Goal: Use online tool/utility: Utilize a website feature to perform a specific function

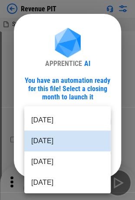
click at [60, 118] on body "Revenue PIT Summary MAX PIT - start.xlsx # 11 ⬇️ Download the data from the Net…" at bounding box center [67, 100] width 135 height 200
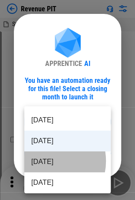
click at [47, 161] on li "Jul 2025" at bounding box center [67, 161] width 86 height 21
type input "********"
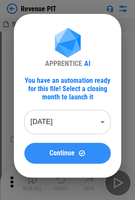
click at [59, 144] on button "Continue" at bounding box center [67, 153] width 86 height 21
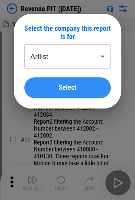
click at [79, 88] on div "Select" at bounding box center [67, 87] width 65 height 7
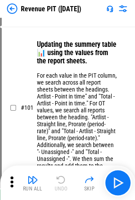
scroll to position [304, 0]
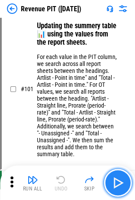
click at [116, 179] on img "button" at bounding box center [118, 183] width 14 height 14
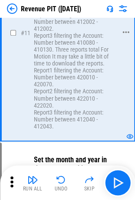
scroll to position [101, 0]
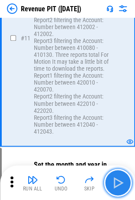
click at [119, 177] on img "button" at bounding box center [118, 183] width 14 height 14
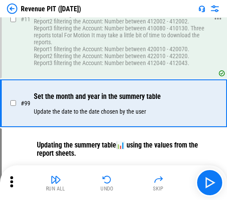
scroll to position [78, 0]
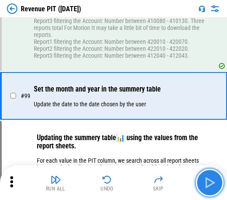
click at [141, 179] on img "button" at bounding box center [210, 183] width 14 height 14
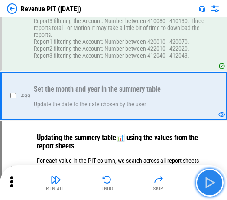
click at [141, 179] on img "button" at bounding box center [210, 183] width 14 height 14
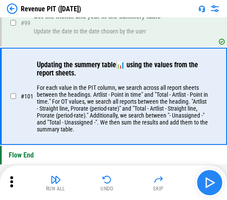
scroll to position [154, 0]
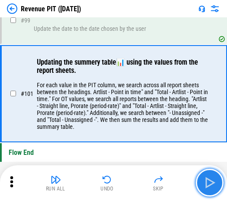
click at [141, 179] on img "button" at bounding box center [210, 183] width 14 height 14
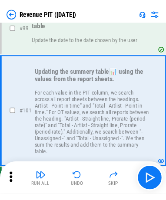
scroll to position [197, 0]
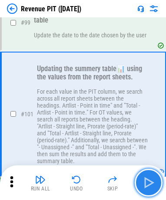
click at [141, 177] on img "button" at bounding box center [148, 183] width 14 height 14
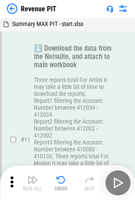
click at [13, 8] on img at bounding box center [12, 8] width 10 height 10
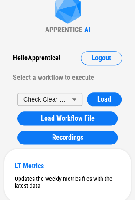
scroll to position [34, 0]
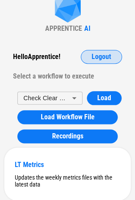
click at [100, 55] on span "Logout" at bounding box center [101, 56] width 20 height 7
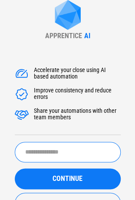
click at [46, 160] on input "text" at bounding box center [68, 152] width 106 height 20
type input "*****"
click at [15, 168] on button "CONTINUE" at bounding box center [68, 178] width 106 height 21
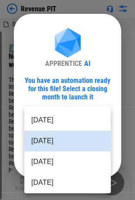
click at [56, 128] on body "Revenue PIT Summary MAX PIT - start.xlsx ⬇️ Download the data from the Netsuite…" at bounding box center [67, 100] width 135 height 200
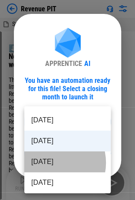
click at [51, 163] on li "Jul 2025" at bounding box center [67, 161] width 86 height 21
type input "********"
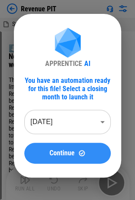
click at [59, 148] on button "Continue" at bounding box center [67, 153] width 86 height 21
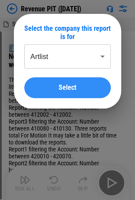
click at [53, 80] on button "Select" at bounding box center [67, 87] width 86 height 21
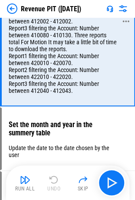
scroll to position [98, 0]
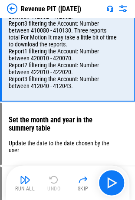
click at [14, 16] on div "Revenue PIT (Jul 25)" at bounding box center [67, 8] width 135 height 17
click at [11, 7] on img at bounding box center [12, 8] width 10 height 10
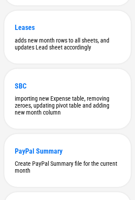
scroll to position [0, 0]
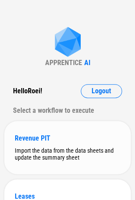
click at [33, 130] on div "Revenue PIT Import the data from the data sheets and update the summary sheet" at bounding box center [67, 147] width 126 height 53
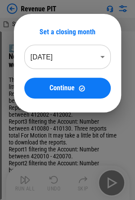
click at [89, 50] on body "Revenue PIT Summary MAX PIT - start.xlsx ⬇️ Download the data from the Netsuite…" at bounding box center [67, 100] width 135 height 200
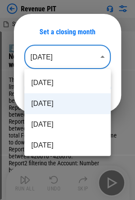
click at [47, 123] on li "Jul 2025" at bounding box center [67, 124] width 86 height 21
type input "********"
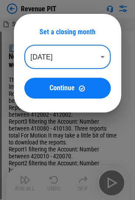
click at [65, 92] on button "Continue" at bounding box center [67, 88] width 86 height 21
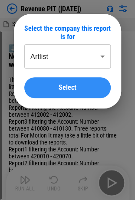
click at [72, 90] on span "Select" at bounding box center [68, 87] width 18 height 7
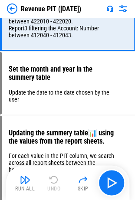
scroll to position [264, 0]
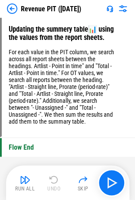
click at [11, 10] on img at bounding box center [12, 8] width 10 height 10
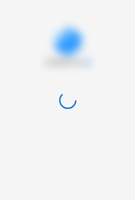
scroll to position [0, 0]
